Goal: Transaction & Acquisition: Purchase product/service

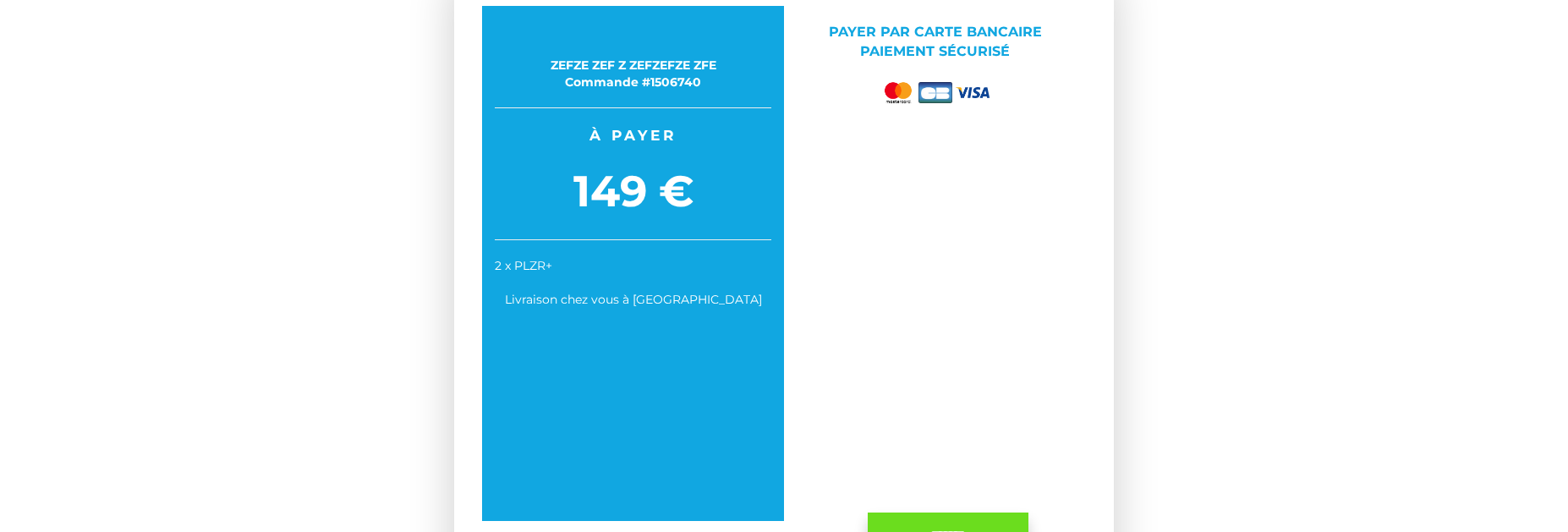
scroll to position [7, 0]
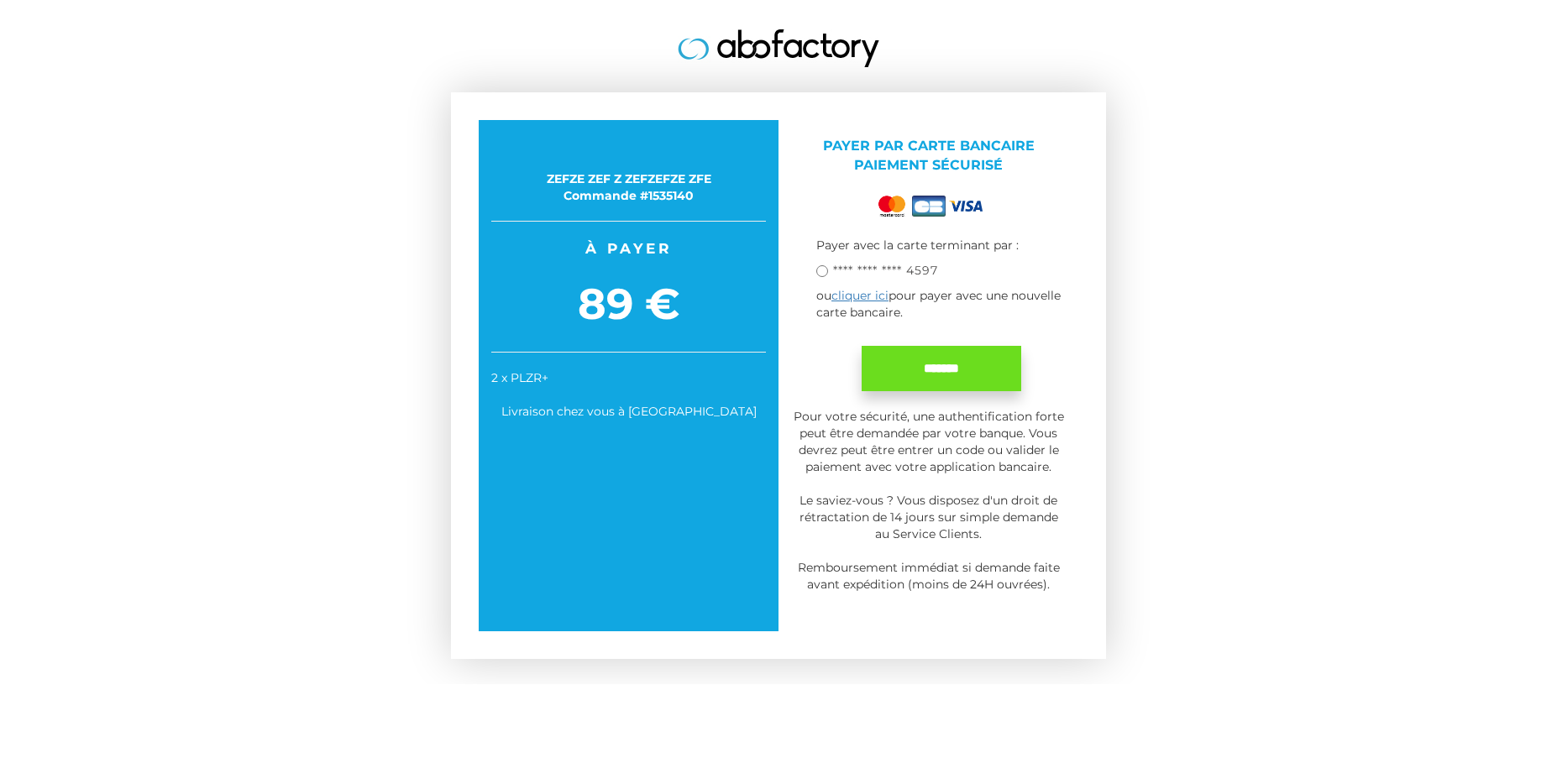
click at [861, 303] on p "ou cliquer ici pour payer avec une nouvelle carte bancaire." at bounding box center [941, 303] width 250 height 34
click at [864, 298] on link "cliquer ici" at bounding box center [859, 296] width 57 height 15
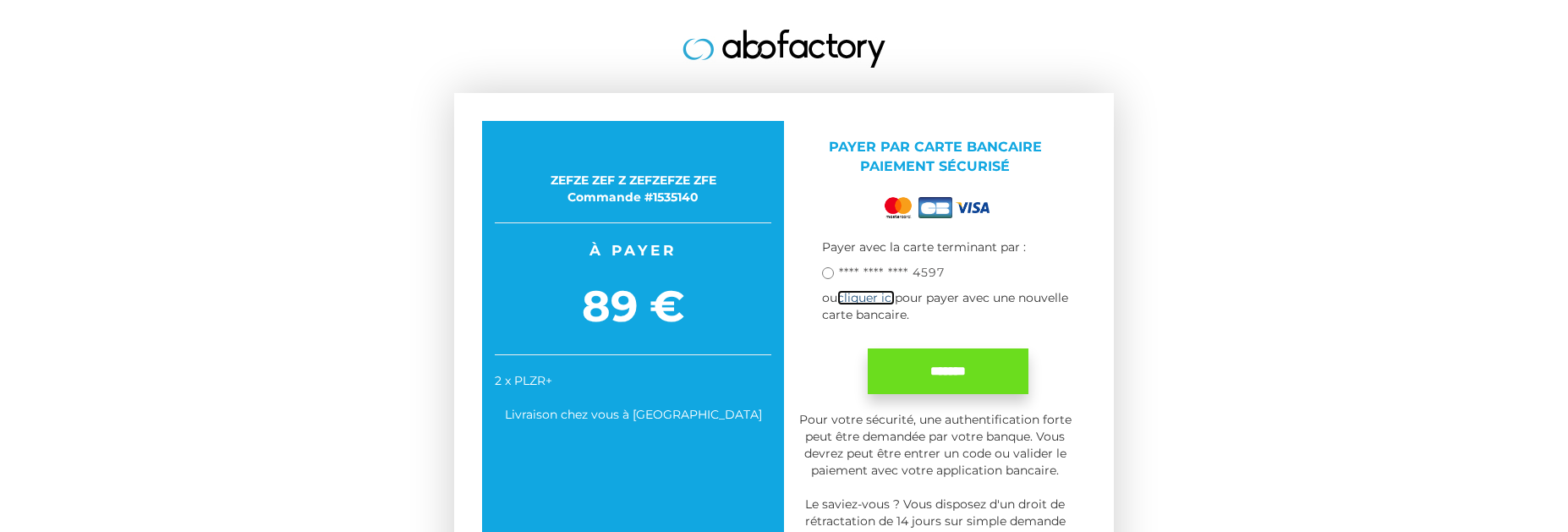
click at [850, 300] on link "cliquer ici" at bounding box center [865, 298] width 57 height 15
